Goal: Find specific page/section: Find specific page/section

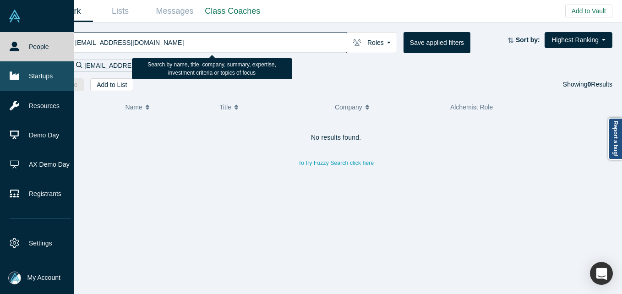
click at [41, 71] on link "Startups" at bounding box center [40, 75] width 81 height 29
